Goal: Information Seeking & Learning: Learn about a topic

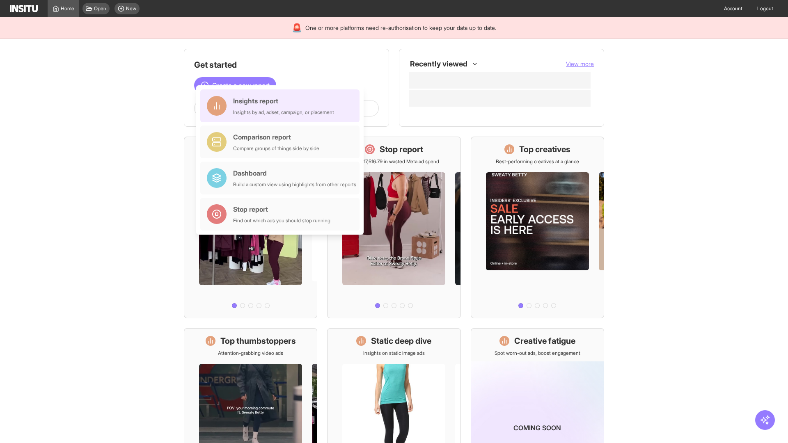
click at [282, 106] on div "Insights report Insights by ad, adset, campaign, or placement" at bounding box center [283, 106] width 101 height 20
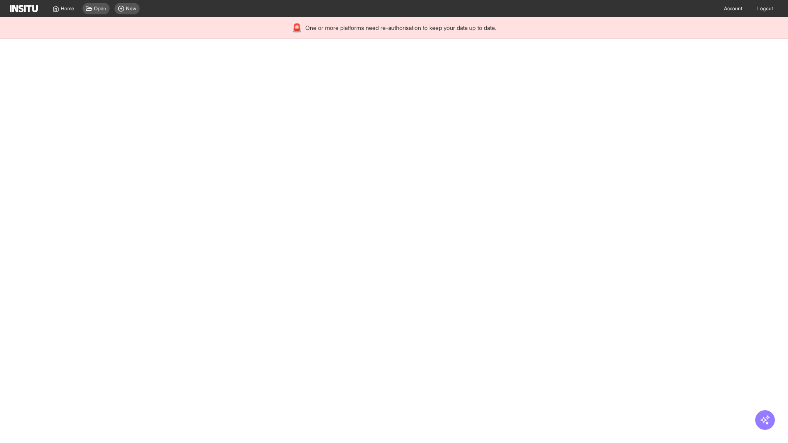
select select "**"
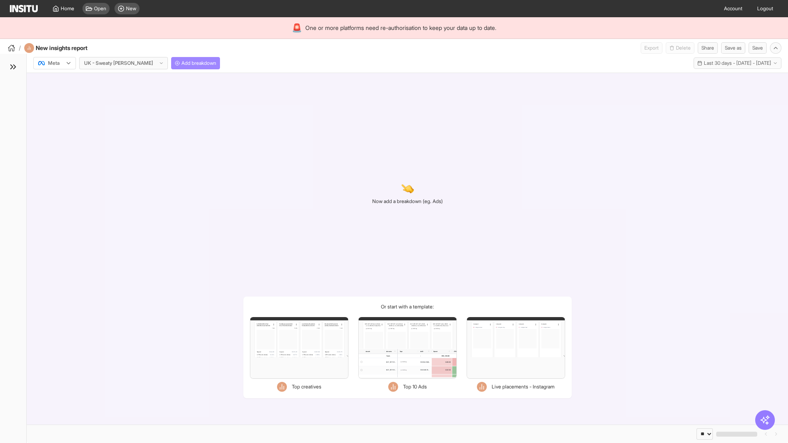
click at [181, 63] on span "Add breakdown" at bounding box center [198, 63] width 35 height 7
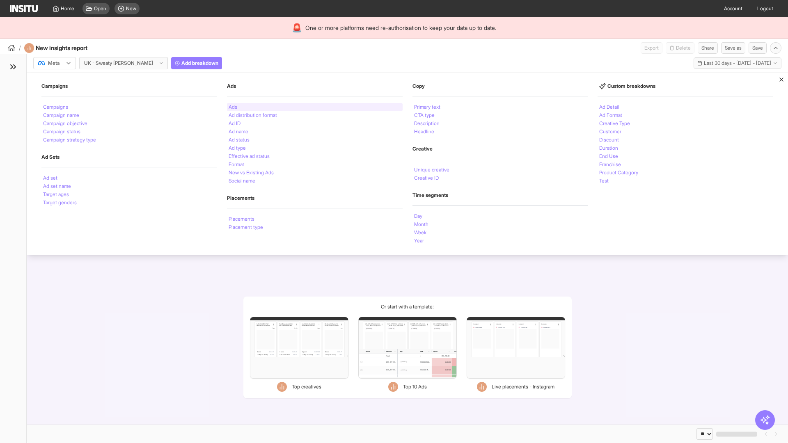
click at [233, 107] on li "Ads" at bounding box center [233, 107] width 9 height 5
